Goal: Task Accomplishment & Management: Manage account settings

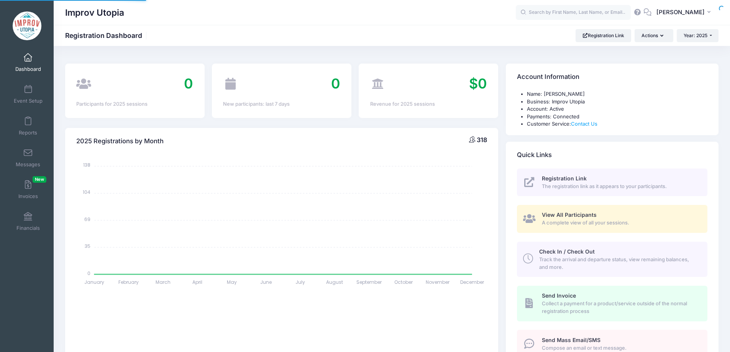
select select
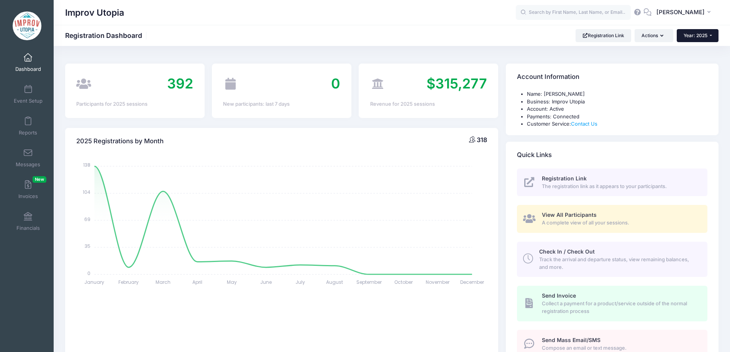
click at [700, 37] on span "Year: 2025" at bounding box center [695, 36] width 24 height 6
click at [699, 58] on link "Year: 2024" at bounding box center [701, 60] width 50 height 10
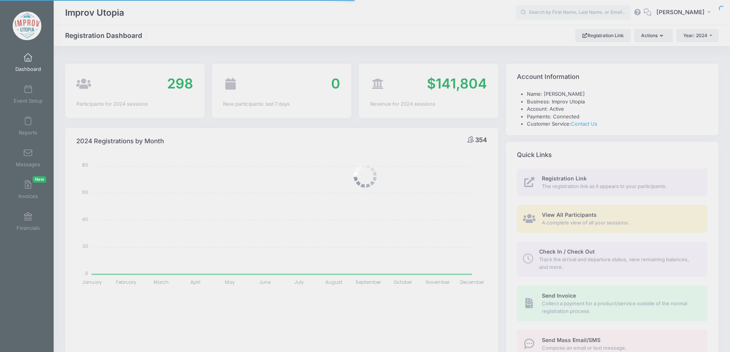
select select
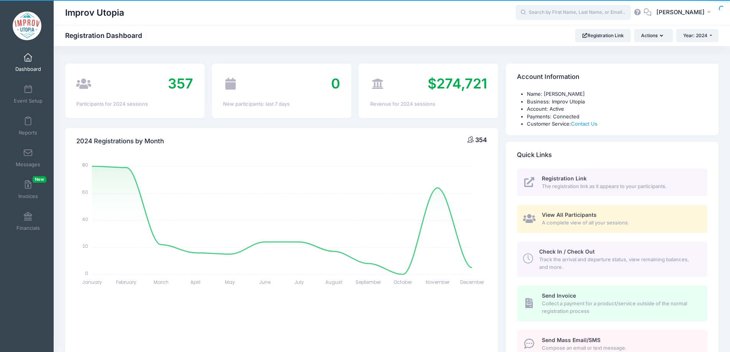
click at [556, 12] on input "text" at bounding box center [573, 12] width 115 height 15
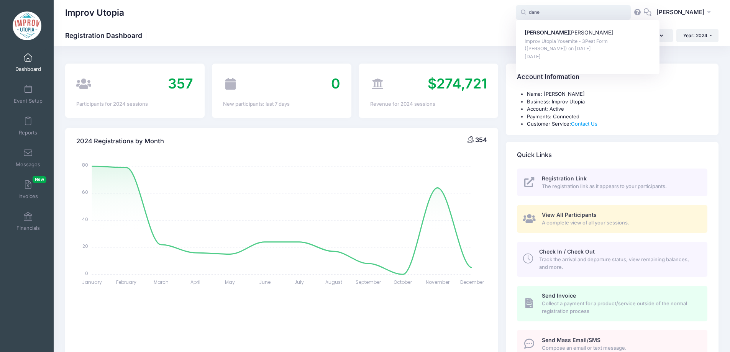
type input "dane"
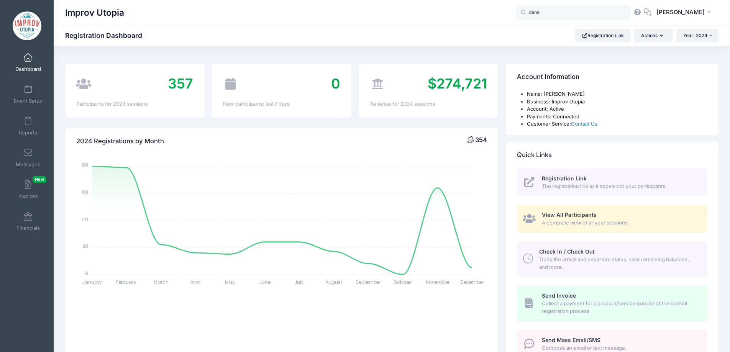
click at [467, 39] on div "Improv Utopia Registration Dashboard Registration Link Actions Year: 2024 Year:…" at bounding box center [392, 35] width 676 height 13
click at [568, 13] on input "dane" at bounding box center [573, 12] width 115 height 15
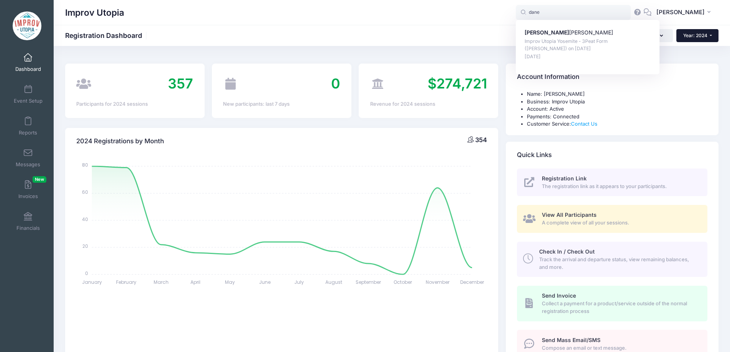
click at [704, 36] on span "Year: 2024" at bounding box center [695, 36] width 24 height 6
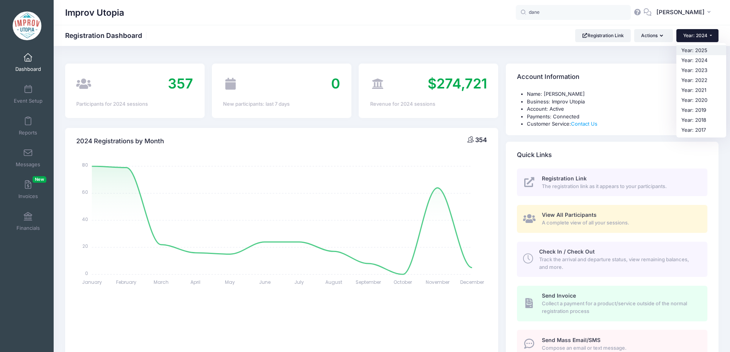
click at [700, 51] on link "Year: 2025" at bounding box center [701, 50] width 50 height 10
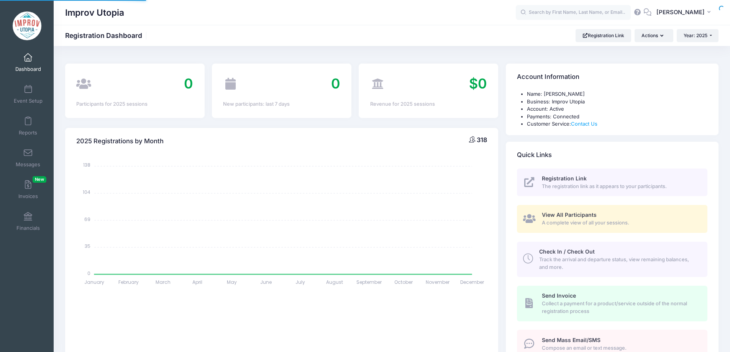
select select
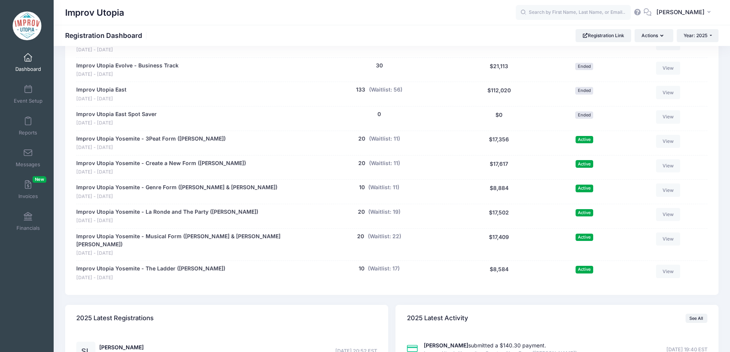
scroll to position [454, 0]
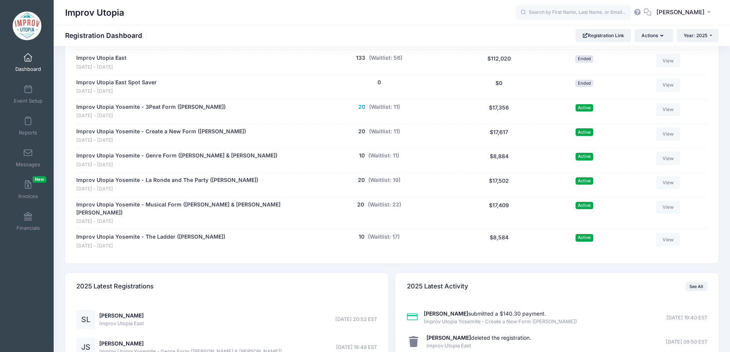
click at [364, 105] on button "20" at bounding box center [361, 107] width 7 height 8
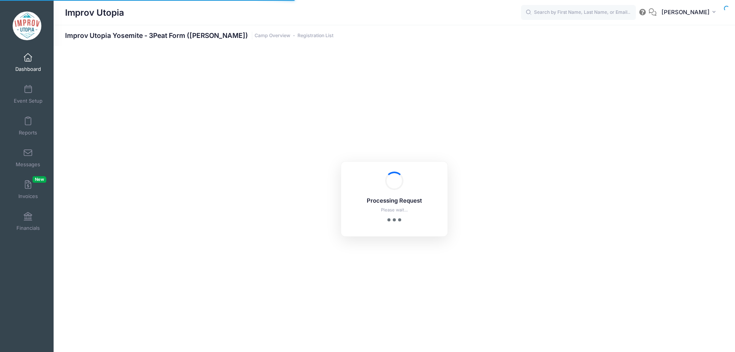
select select "10"
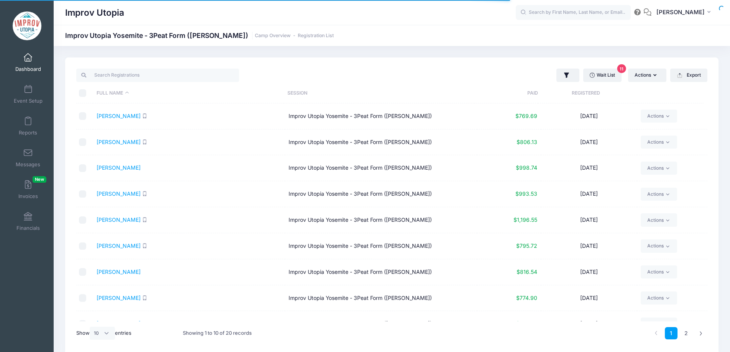
scroll to position [0, 0]
click at [536, 95] on th "Paid" at bounding box center [506, 93] width 64 height 20
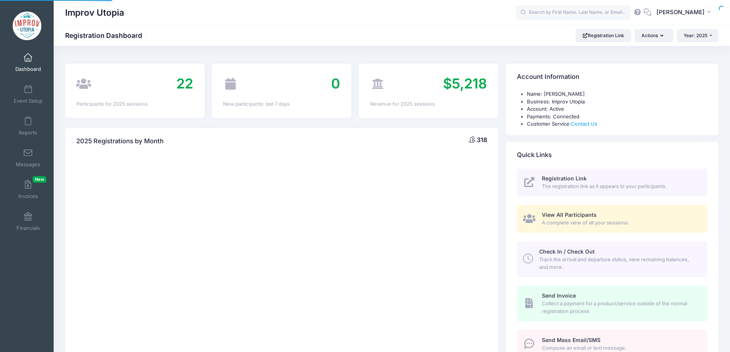
select select
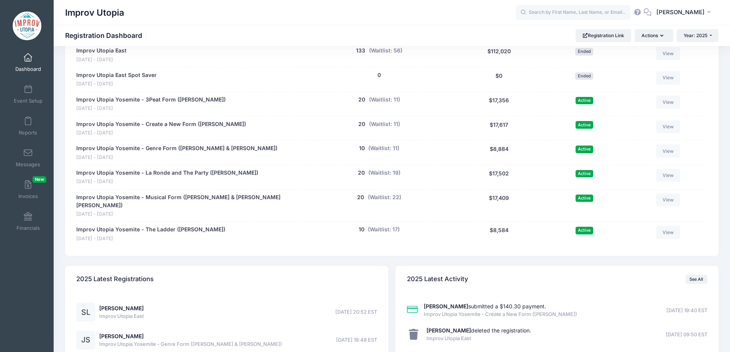
scroll to position [462, 0]
click at [205, 122] on link "Improv Utopia Yosemite - Create a New Form ([PERSON_NAME])" at bounding box center [161, 124] width 170 height 8
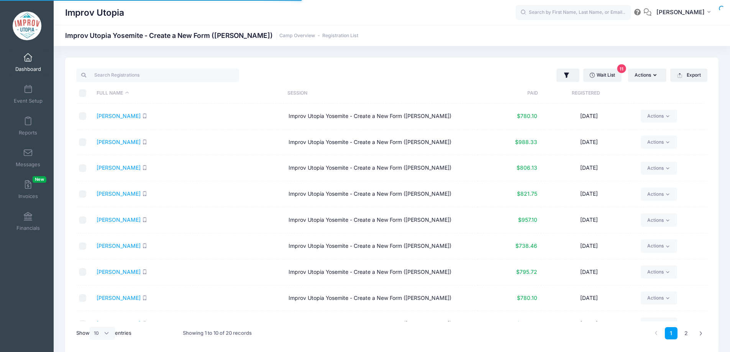
select select "10"
click at [536, 92] on th "Paid" at bounding box center [506, 93] width 64 height 20
click at [29, 50] on link "Dashboard" at bounding box center [28, 62] width 36 height 27
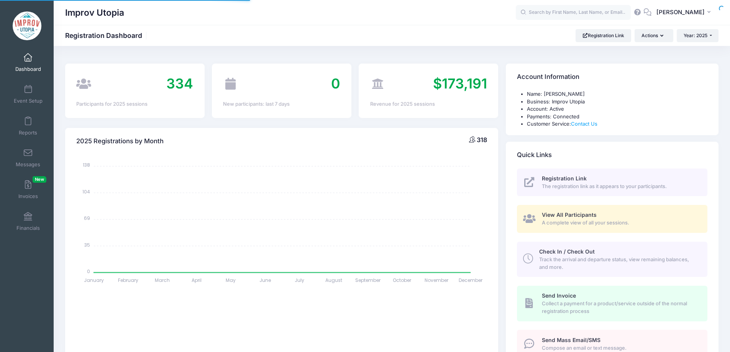
select select
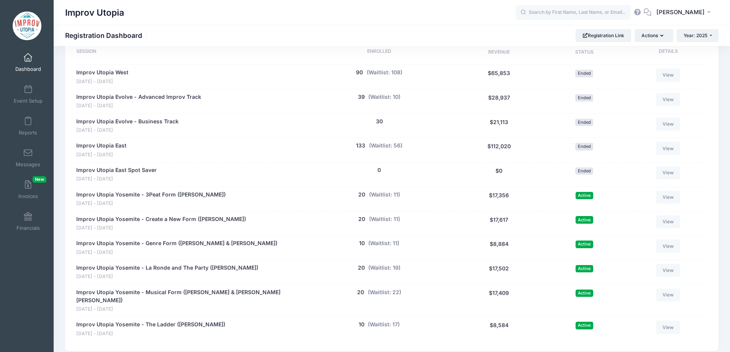
scroll to position [368, 0]
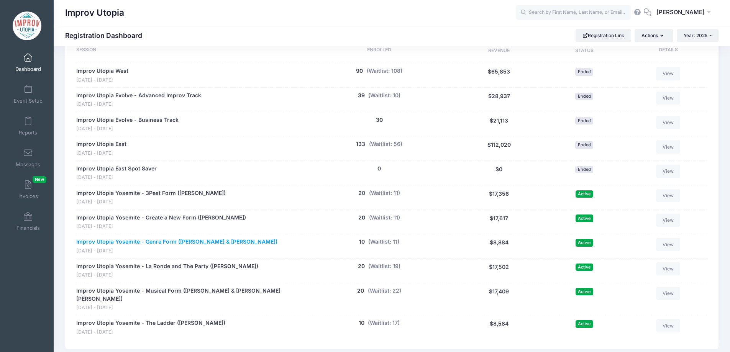
click at [206, 239] on link "Improv Utopia Yosemite - Genre Form ([PERSON_NAME] & [PERSON_NAME])" at bounding box center [176, 242] width 201 height 8
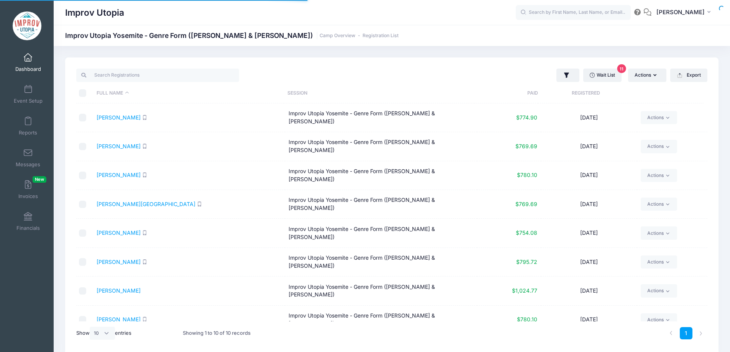
select select "10"
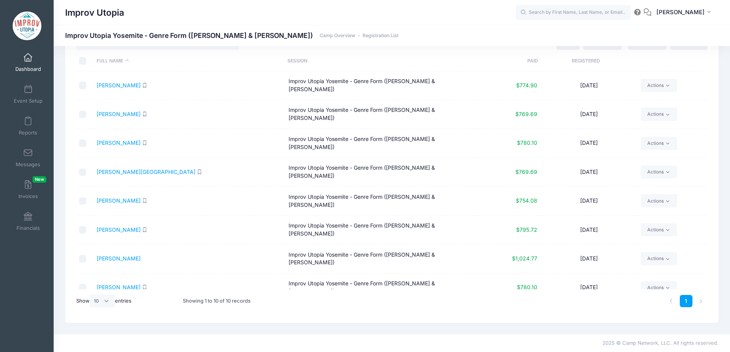
click at [533, 65] on th "Paid" at bounding box center [506, 61] width 64 height 20
click at [30, 64] on link "Dashboard" at bounding box center [28, 62] width 36 height 27
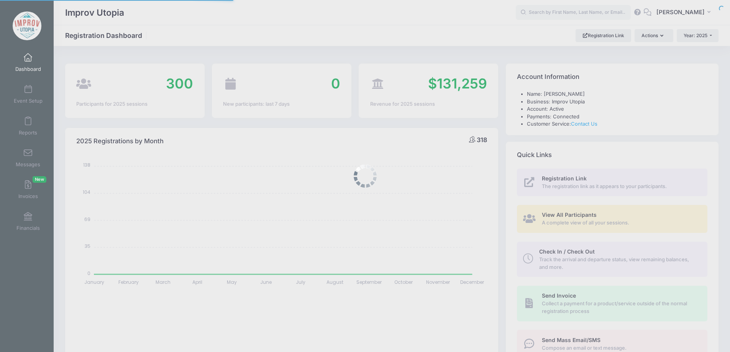
select select
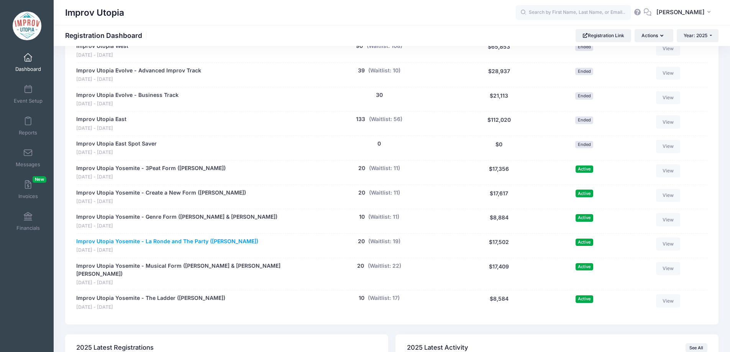
click at [192, 241] on link "Improv Utopia Yosemite - La Ronde and The Party ([PERSON_NAME])" at bounding box center [167, 241] width 182 height 8
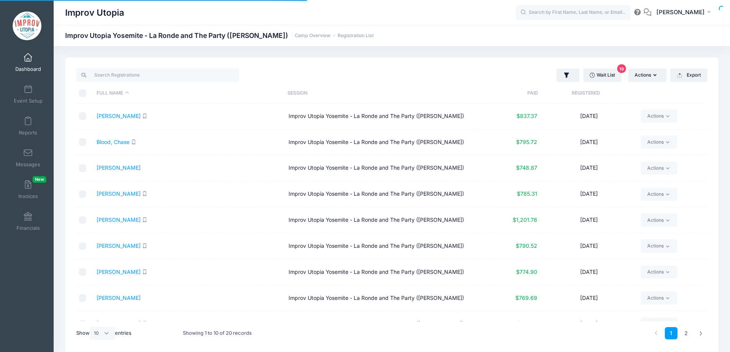
select select "10"
click at [532, 90] on th "Paid" at bounding box center [506, 93] width 64 height 20
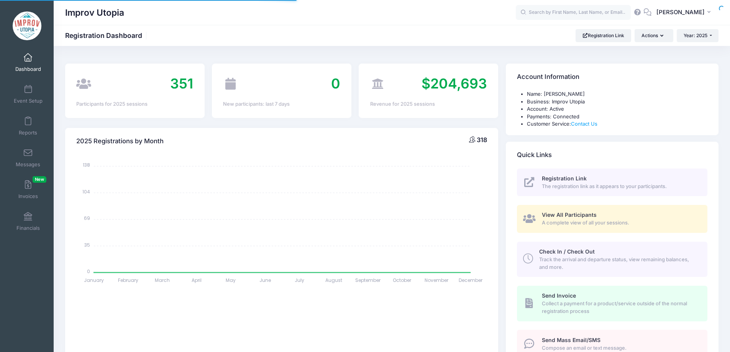
select select
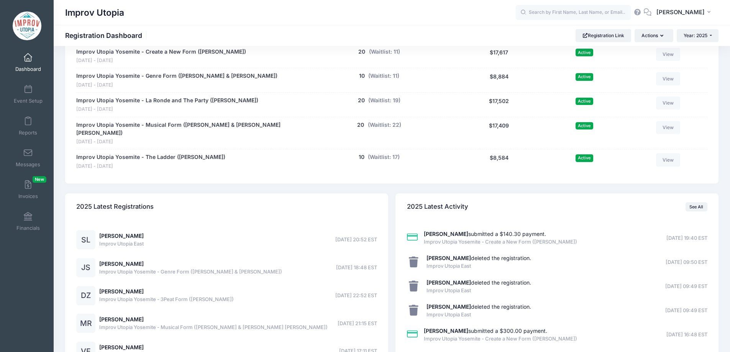
scroll to position [534, 0]
click at [242, 127] on link "Improv Utopia Yosemite - Musical Form ([PERSON_NAME] & [PERSON_NAME] [PERSON_NA…" at bounding box center [187, 129] width 223 height 16
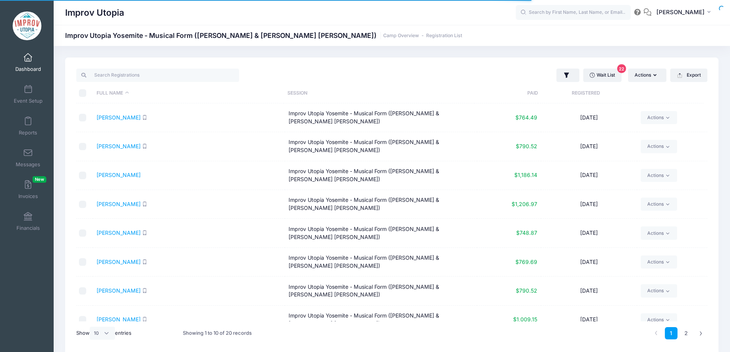
select select "10"
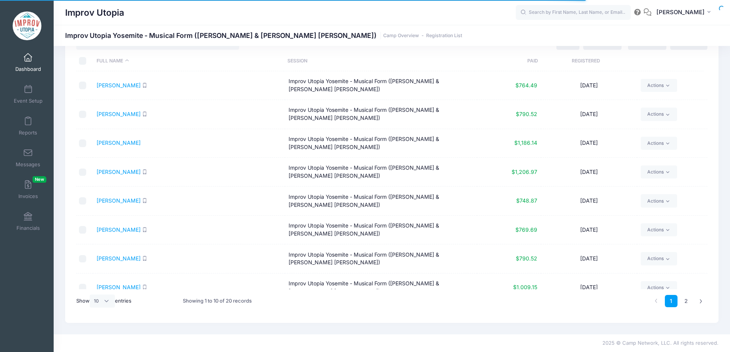
click at [529, 64] on th "Paid" at bounding box center [506, 61] width 64 height 20
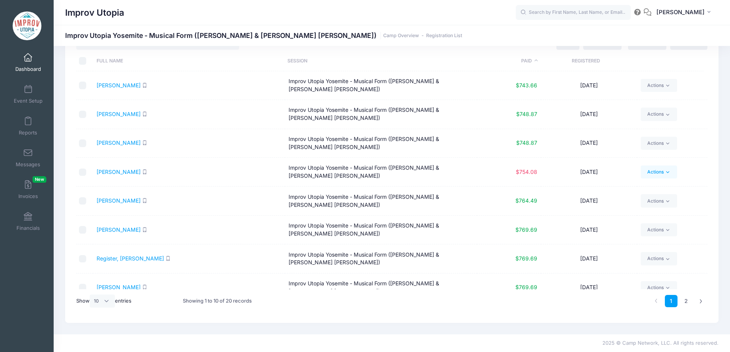
click at [655, 172] on link "Actions" at bounding box center [658, 171] width 36 height 13
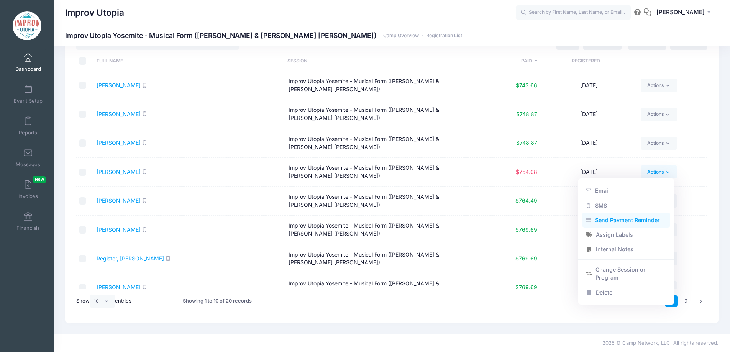
click at [620, 224] on link "Send Payment Reminder" at bounding box center [626, 220] width 88 height 15
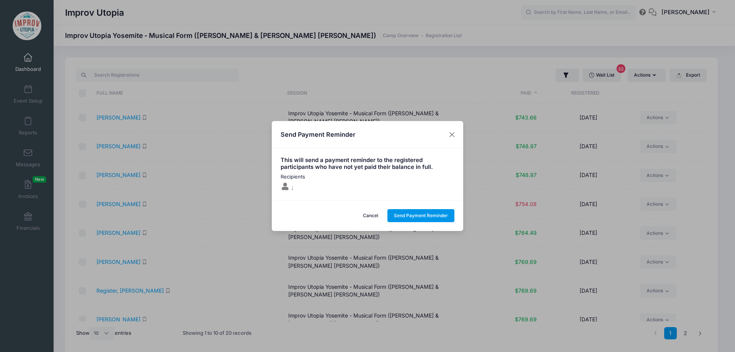
click at [404, 215] on button "Send Payment Reminder" at bounding box center [421, 215] width 67 height 13
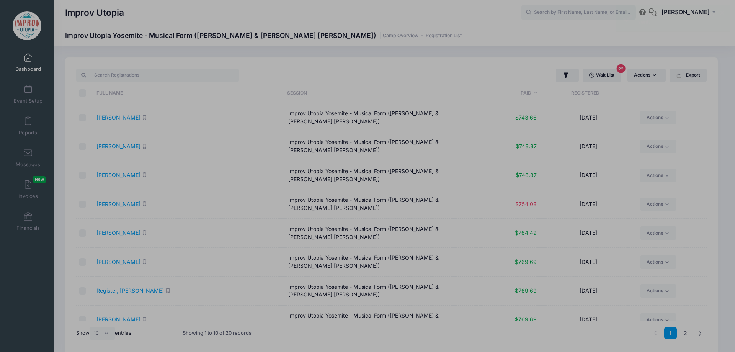
click at [26, 62] on body "Processing Request Please wait... Processing Request Please wait... Processing …" at bounding box center [367, 176] width 735 height 352
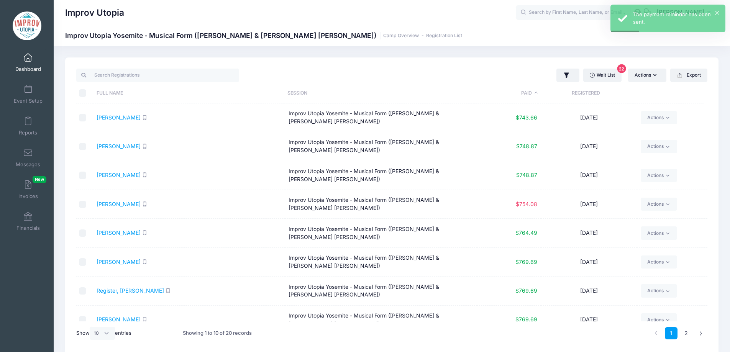
click at [28, 61] on span at bounding box center [28, 58] width 0 height 8
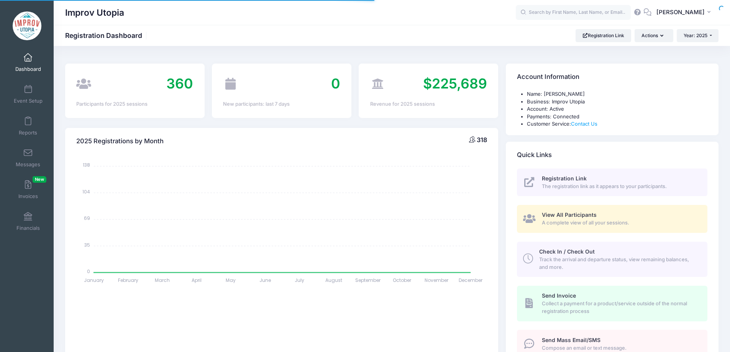
select select
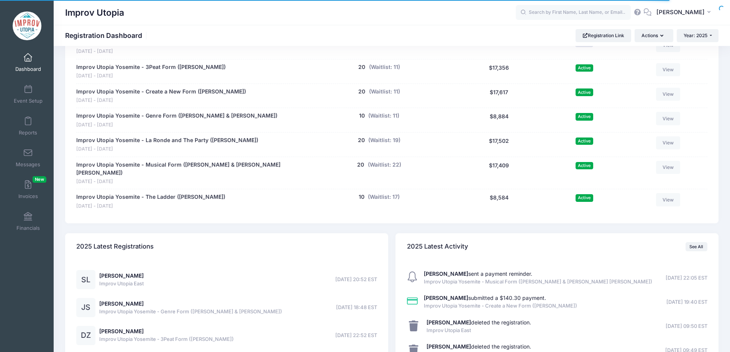
scroll to position [511, 0]
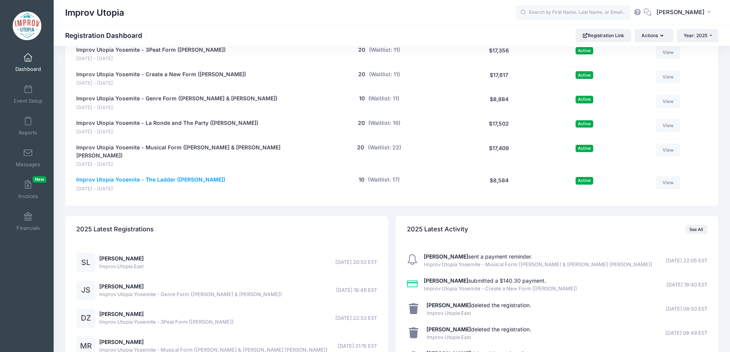
click at [188, 176] on link "Improv Utopia Yosemite - The Ladder ([PERSON_NAME])" at bounding box center [150, 180] width 149 height 8
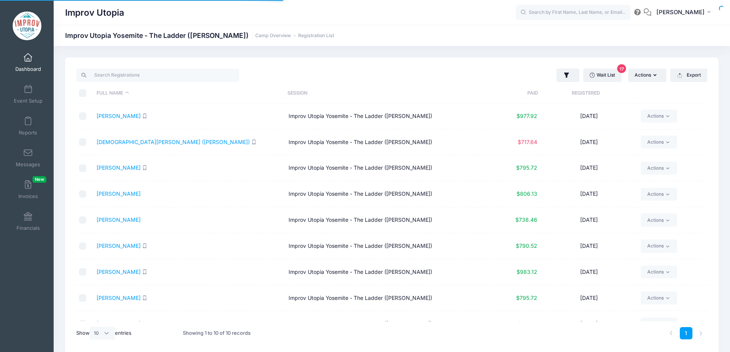
select select "10"
click at [653, 144] on link "Actions" at bounding box center [658, 142] width 36 height 13
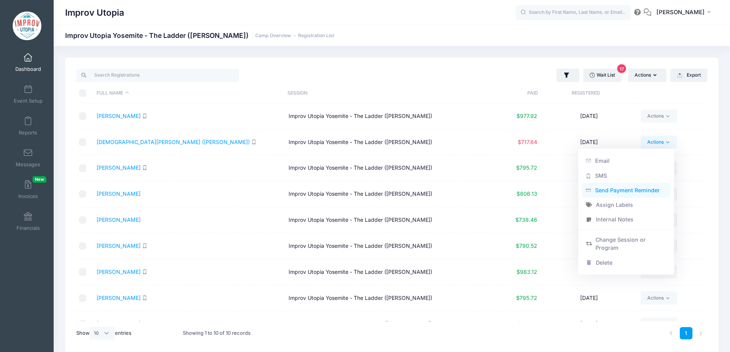
click at [613, 189] on link "Send Payment Reminder" at bounding box center [626, 190] width 88 height 15
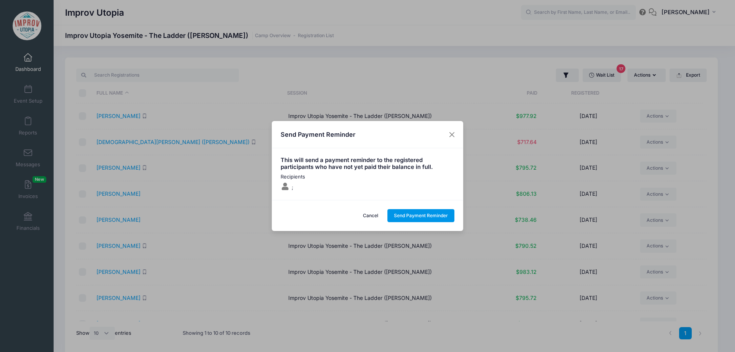
click at [408, 217] on button "Send Payment Reminder" at bounding box center [421, 215] width 67 height 13
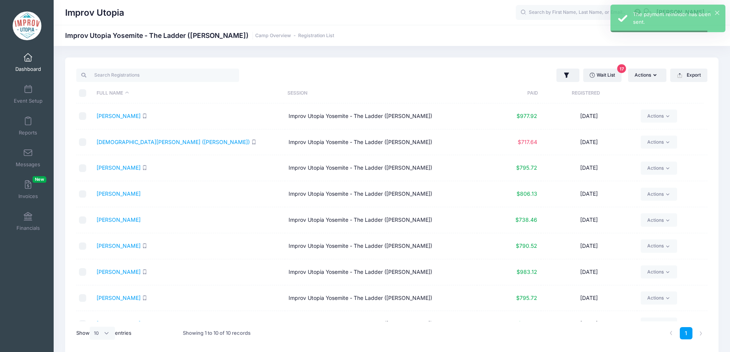
click at [526, 95] on th "Paid" at bounding box center [506, 93] width 64 height 20
click at [28, 60] on span at bounding box center [28, 58] width 0 height 8
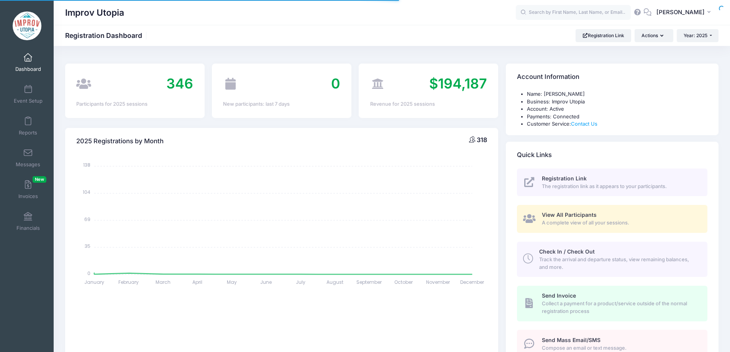
select select
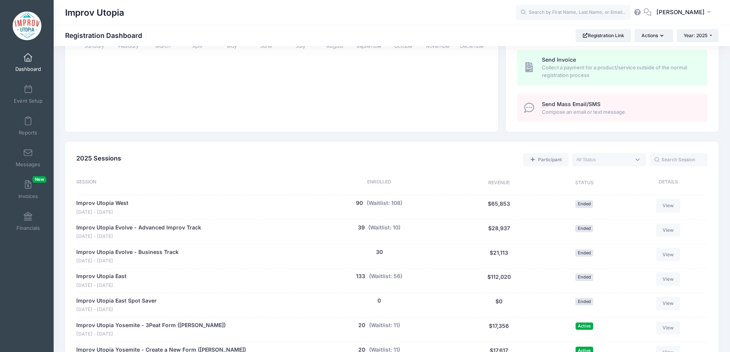
scroll to position [236, 0]
